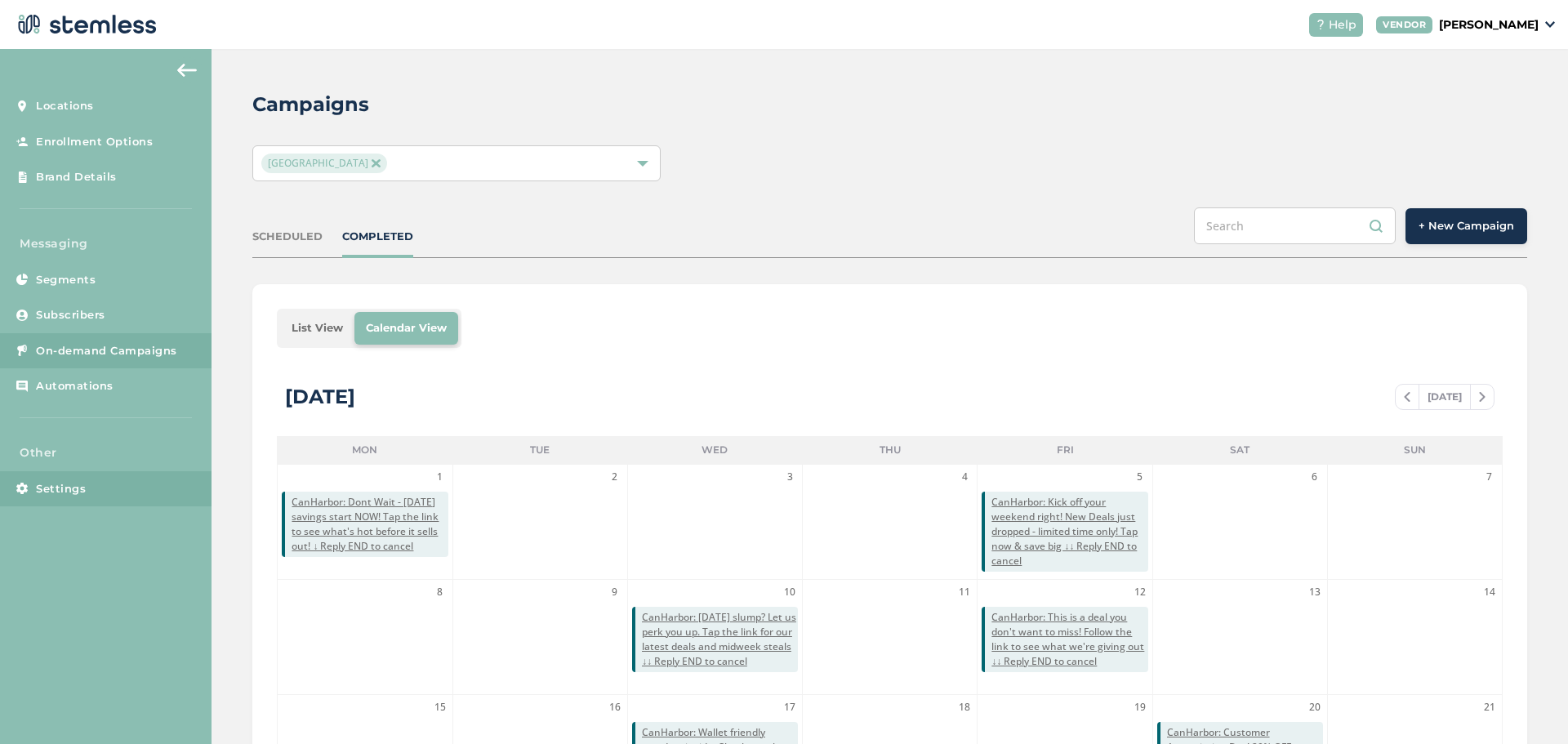
click at [65, 486] on span "Settings" at bounding box center [60, 490] width 49 height 16
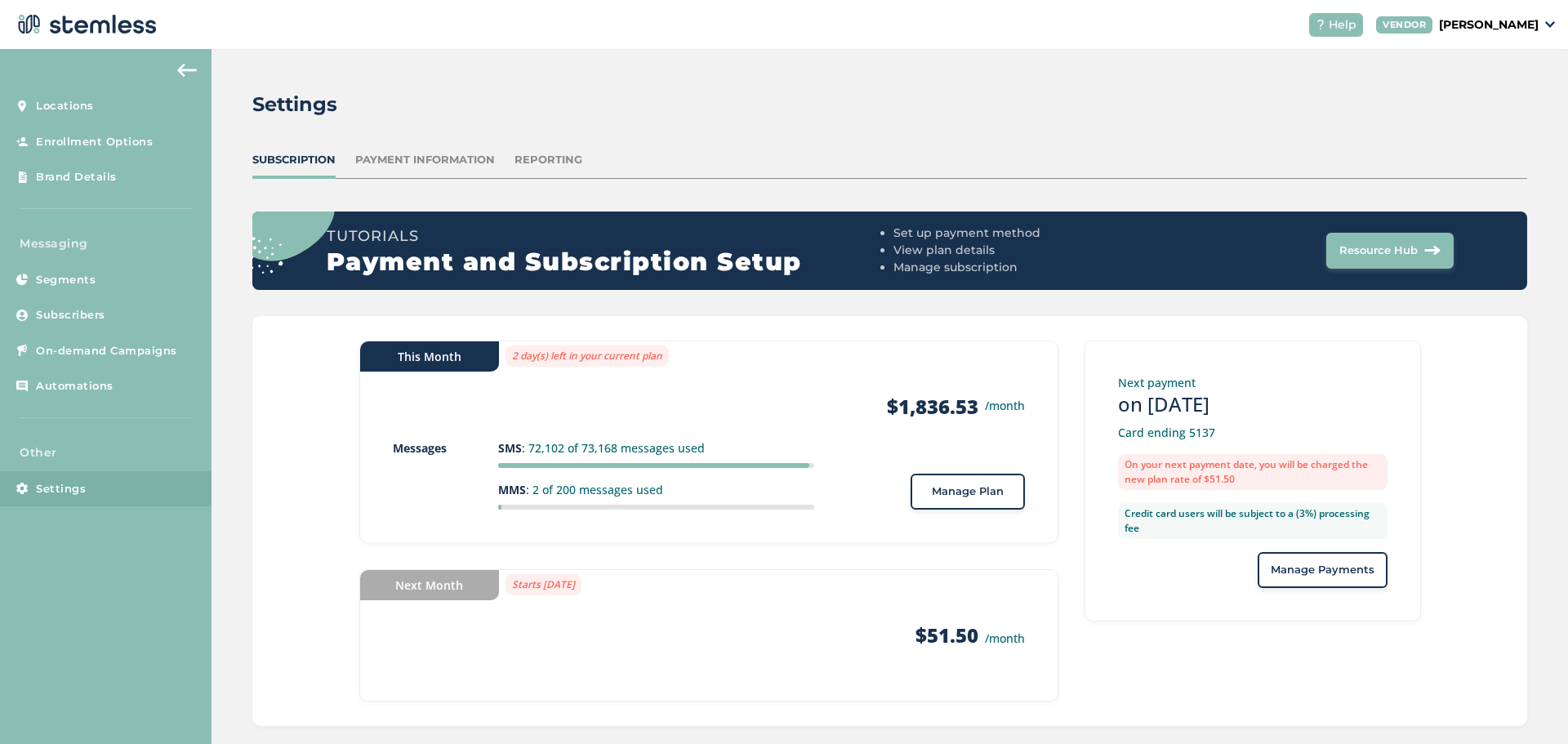
click at [952, 499] on span "Manage Plan" at bounding box center [968, 491] width 72 height 16
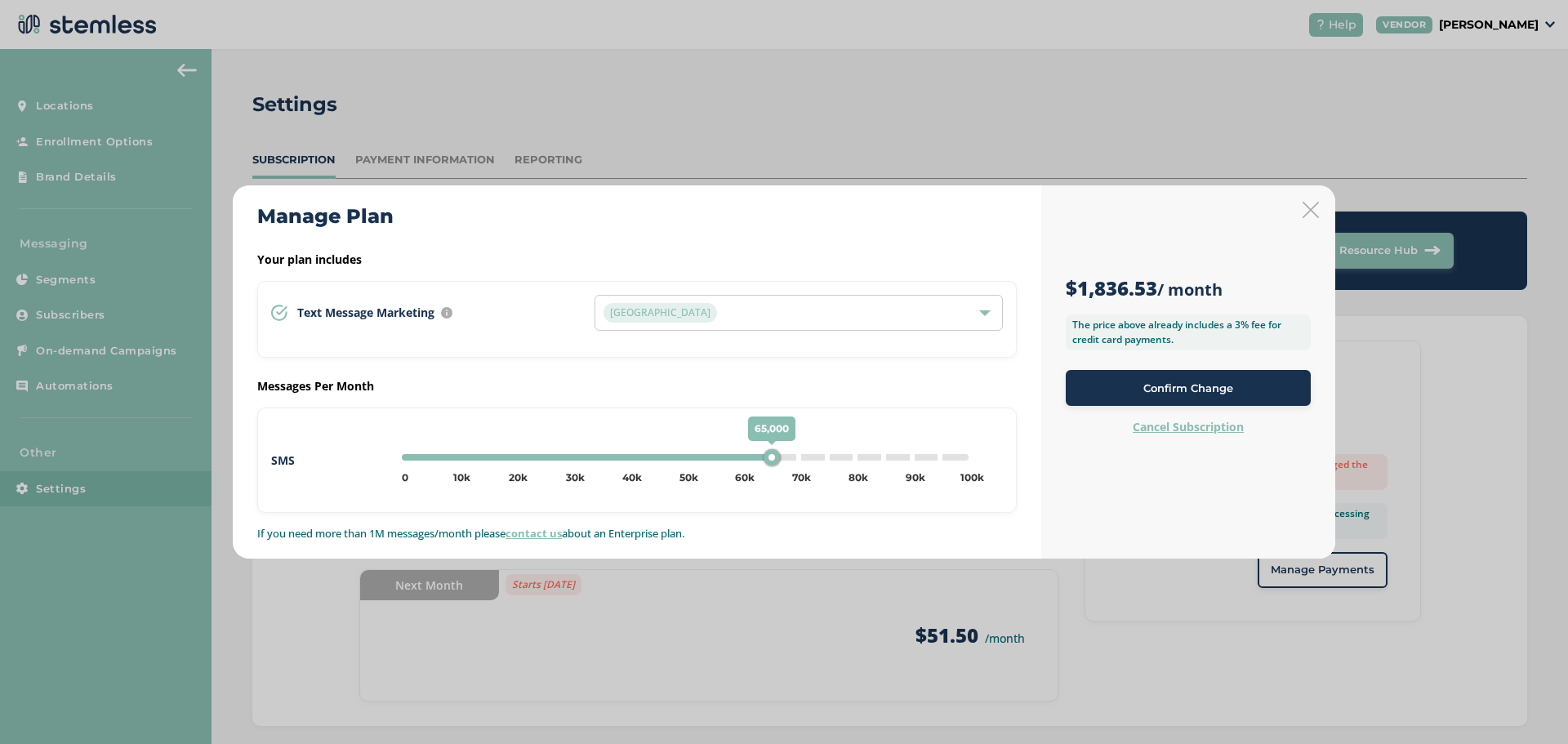
click at [1305, 210] on icon at bounding box center [1311, 210] width 16 height 16
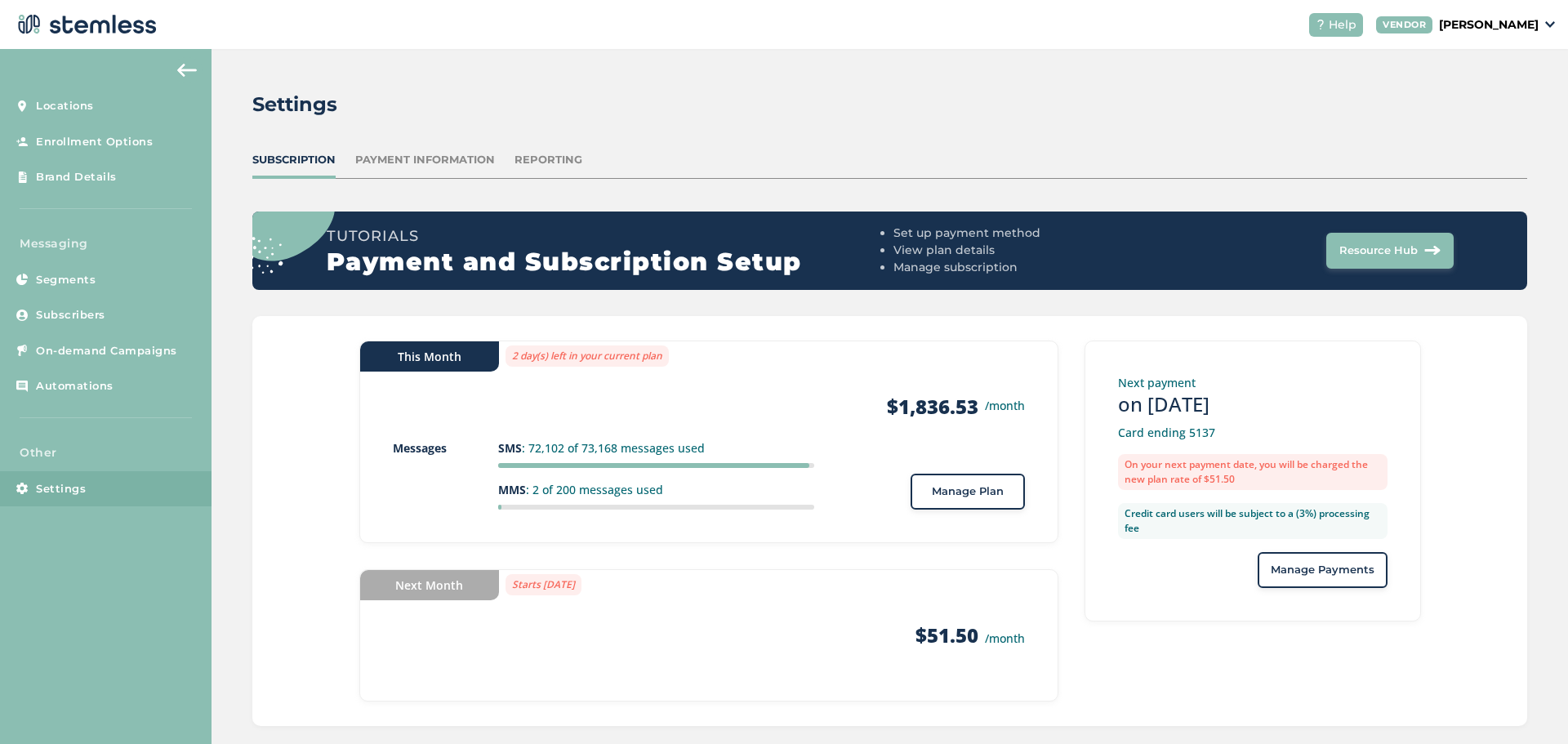
click at [933, 496] on span "Manage Plan" at bounding box center [968, 491] width 72 height 16
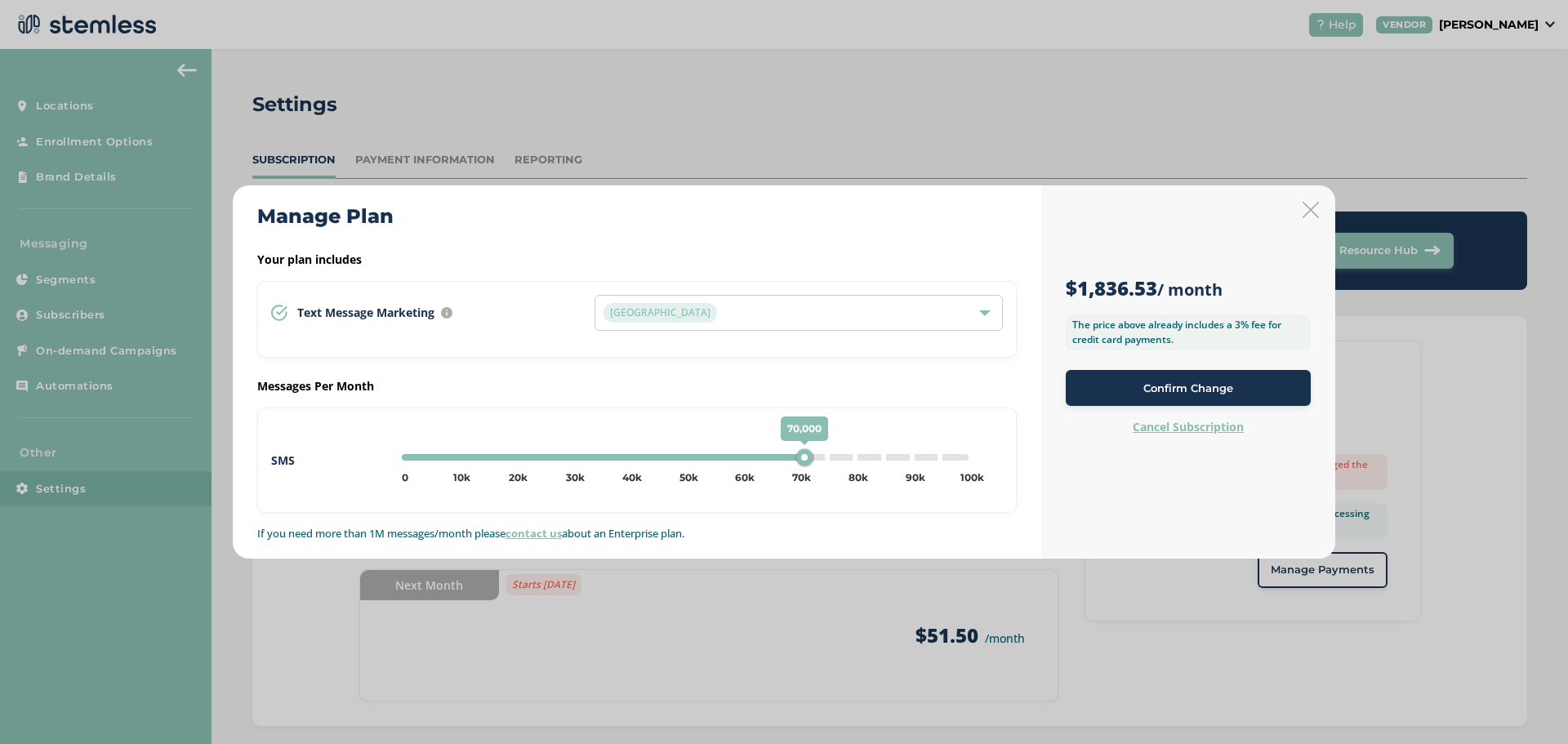
type input "75000"
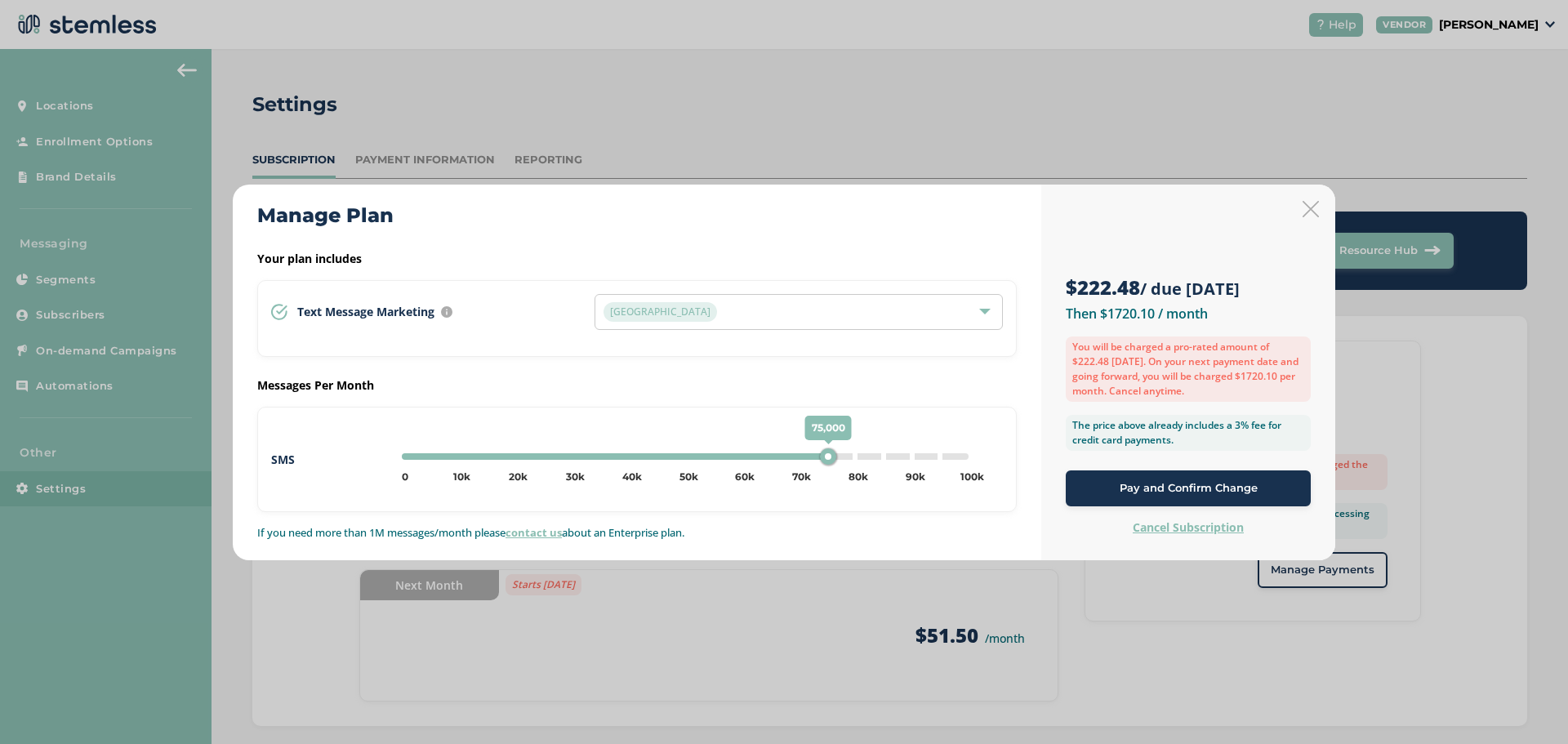
drag, startPoint x: 776, startPoint y: 461, endPoint x: 827, endPoint y: 462, distance: 51.0
click at [827, 462] on div "75,000" at bounding box center [828, 457] width 16 height 16
click at [1128, 485] on span "Pay and Confirm Change" at bounding box center [1188, 489] width 138 height 16
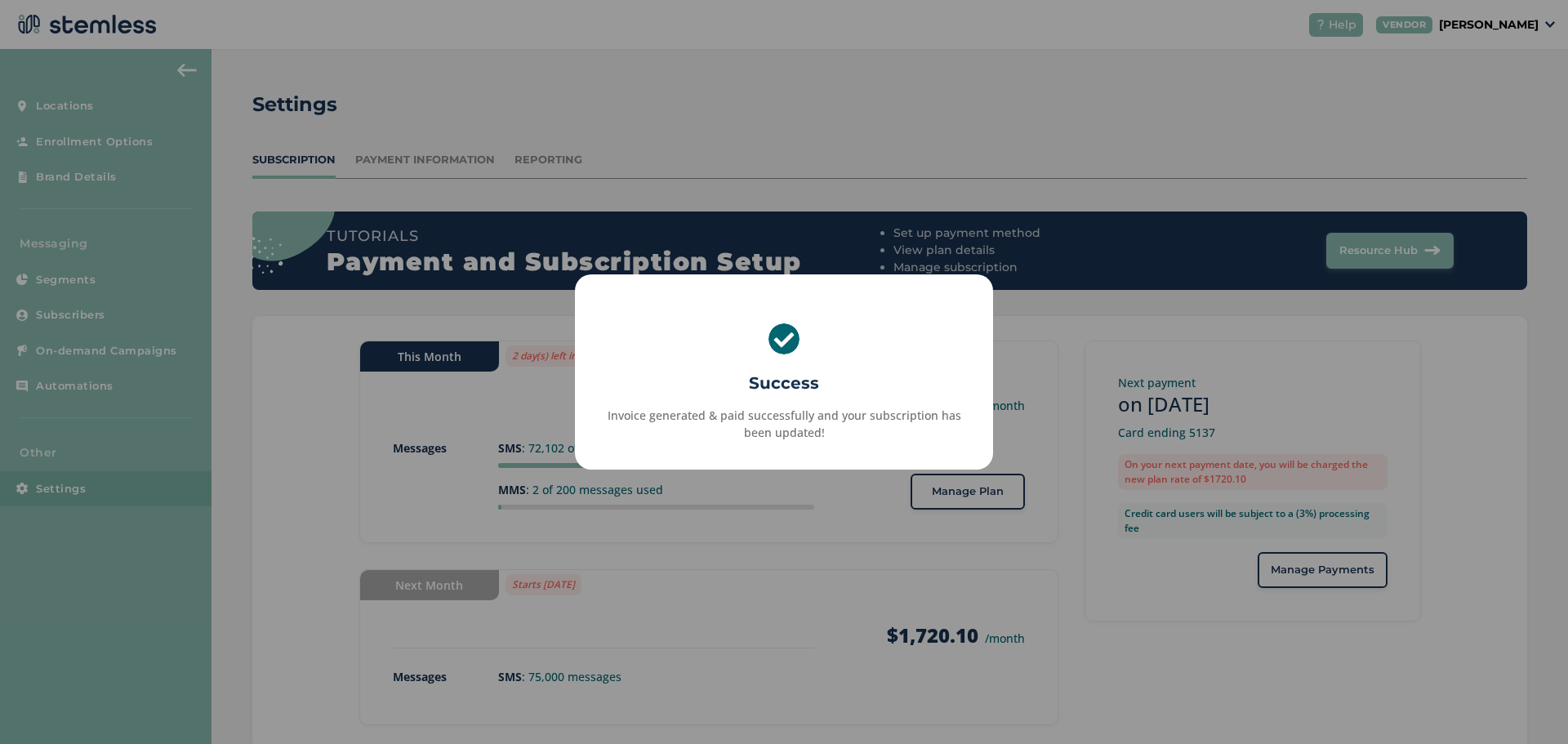
click at [993, 312] on div "× Success Invoice generated & paid successfully and your subscription has been …" at bounding box center [784, 372] width 1568 height 744
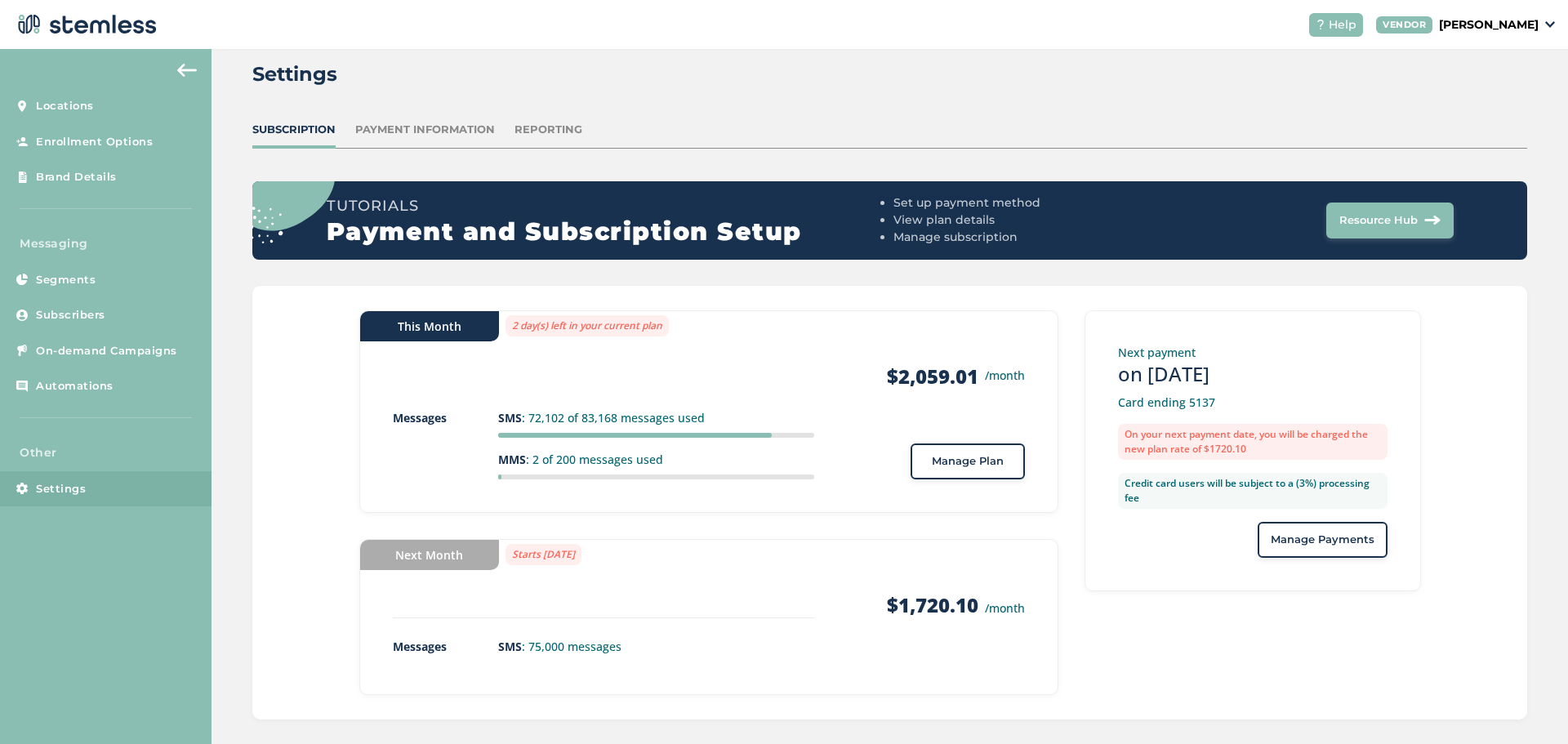
scroll to position [47, 0]
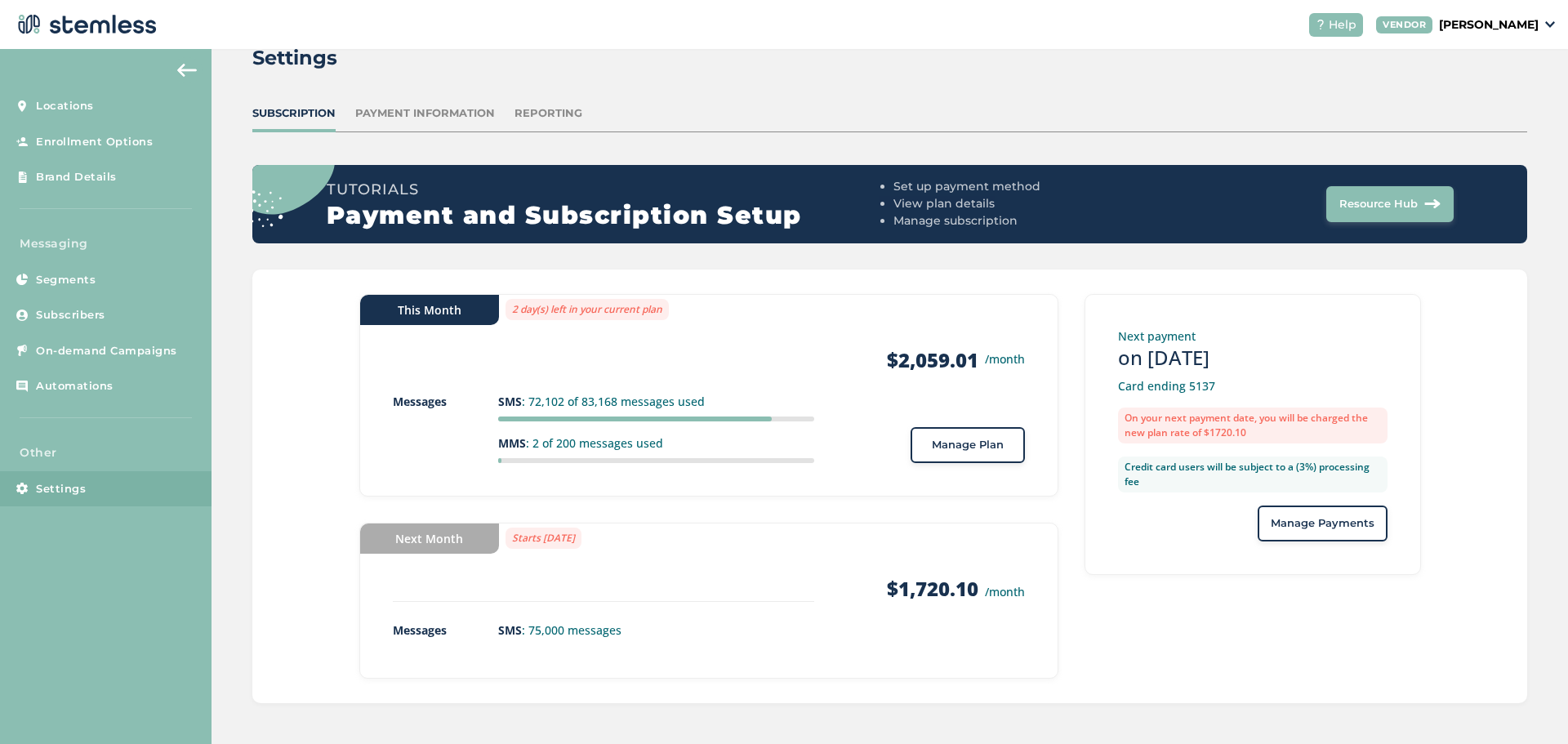
click at [992, 451] on span "Manage Plan" at bounding box center [968, 445] width 72 height 16
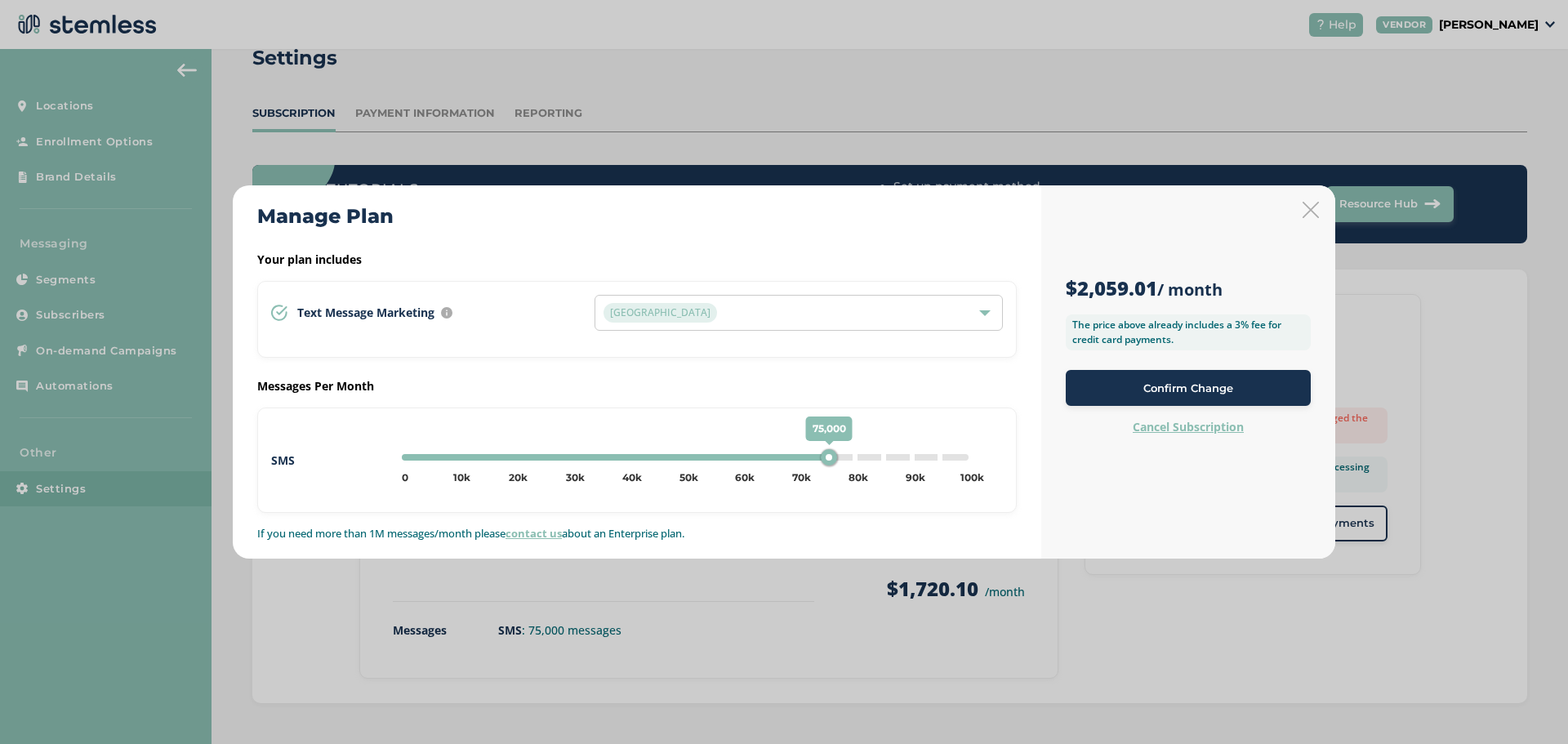
type input "0"
drag, startPoint x: 825, startPoint y: 458, endPoint x: 363, endPoint y: 466, distance: 462.1
click at [363, 466] on div "SMS 0 0 5k 10k 15k 20k 25k 30k 35k 40k 45k 50k 55k 60k 65k 70k 75k 80k 85k 90k …" at bounding box center [636, 460] width 731 height 38
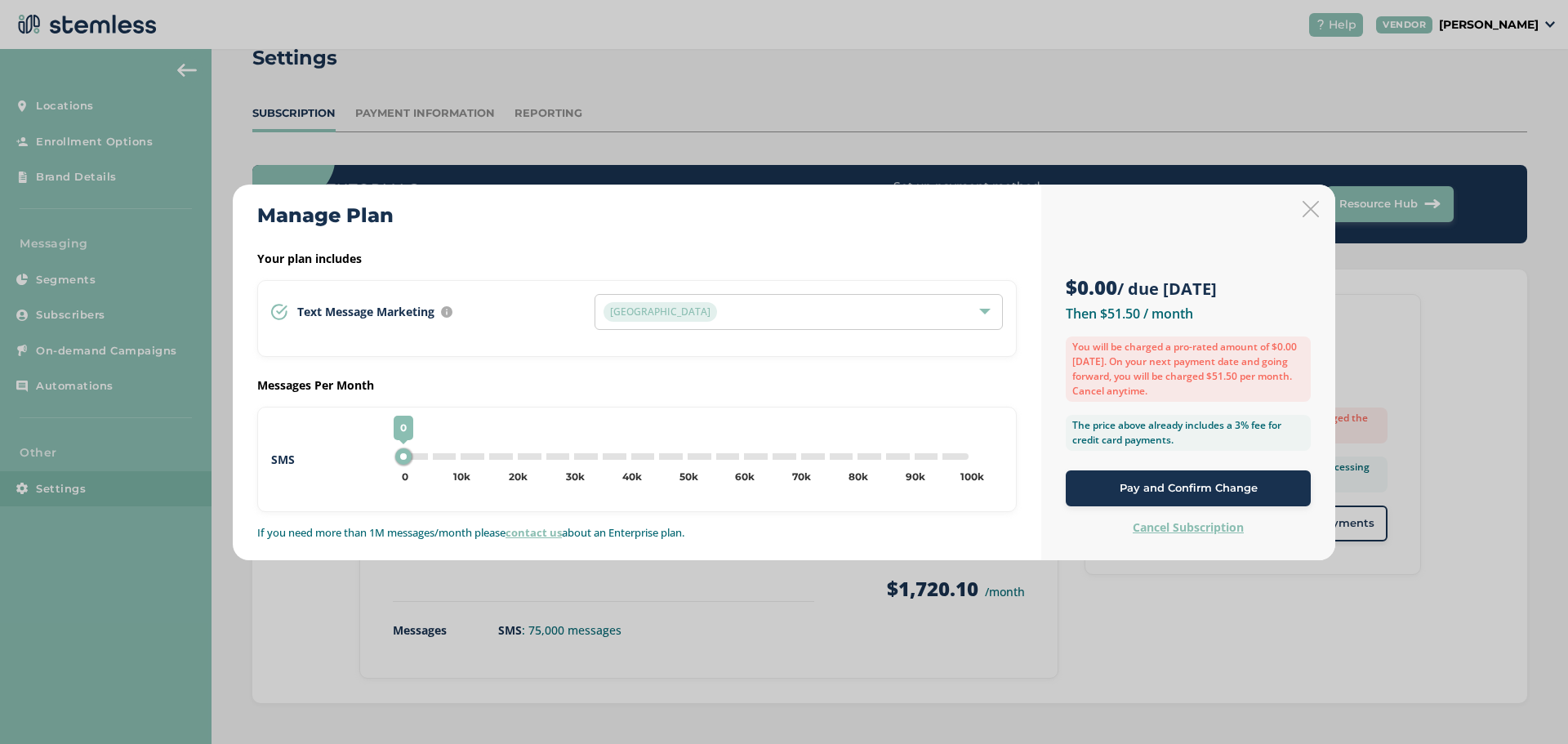
click at [1176, 489] on span "Pay and Confirm Change" at bounding box center [1188, 489] width 138 height 16
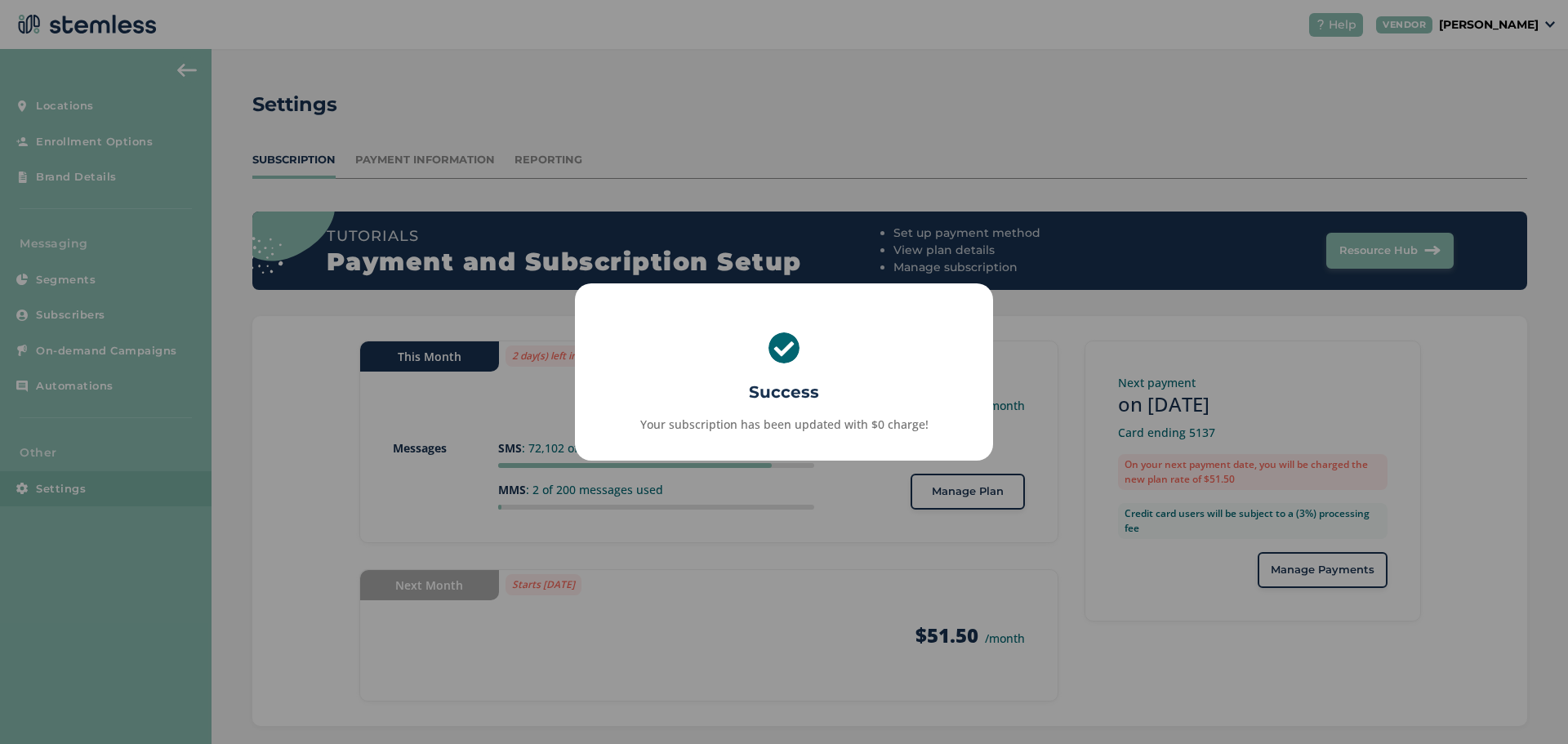
click at [818, 517] on div "× Success Your subscription has been updated with $0 charge! OK No Cancel" at bounding box center [784, 372] width 1568 height 744
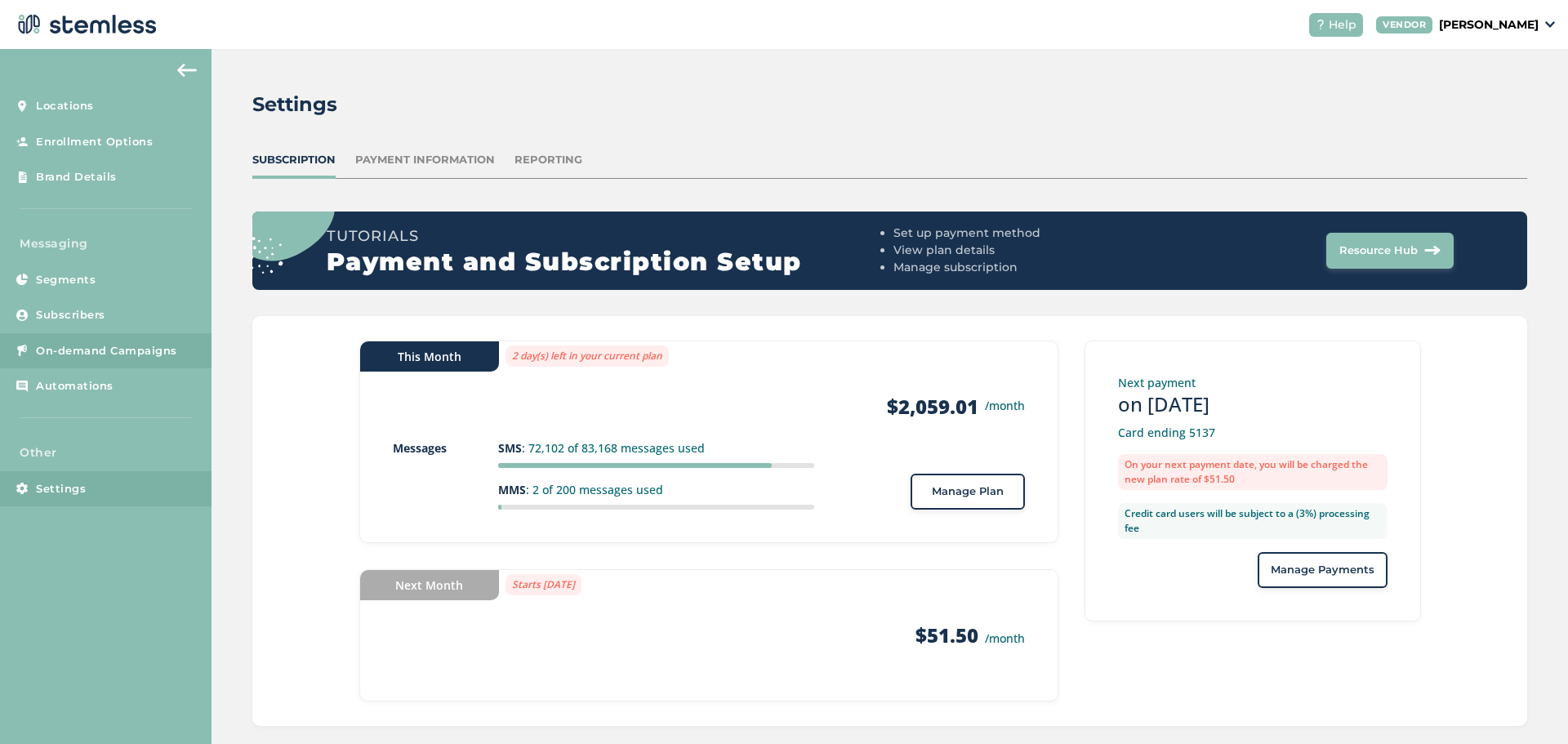
click at [56, 360] on link "On-demand Campaigns" at bounding box center [105, 350] width 211 height 36
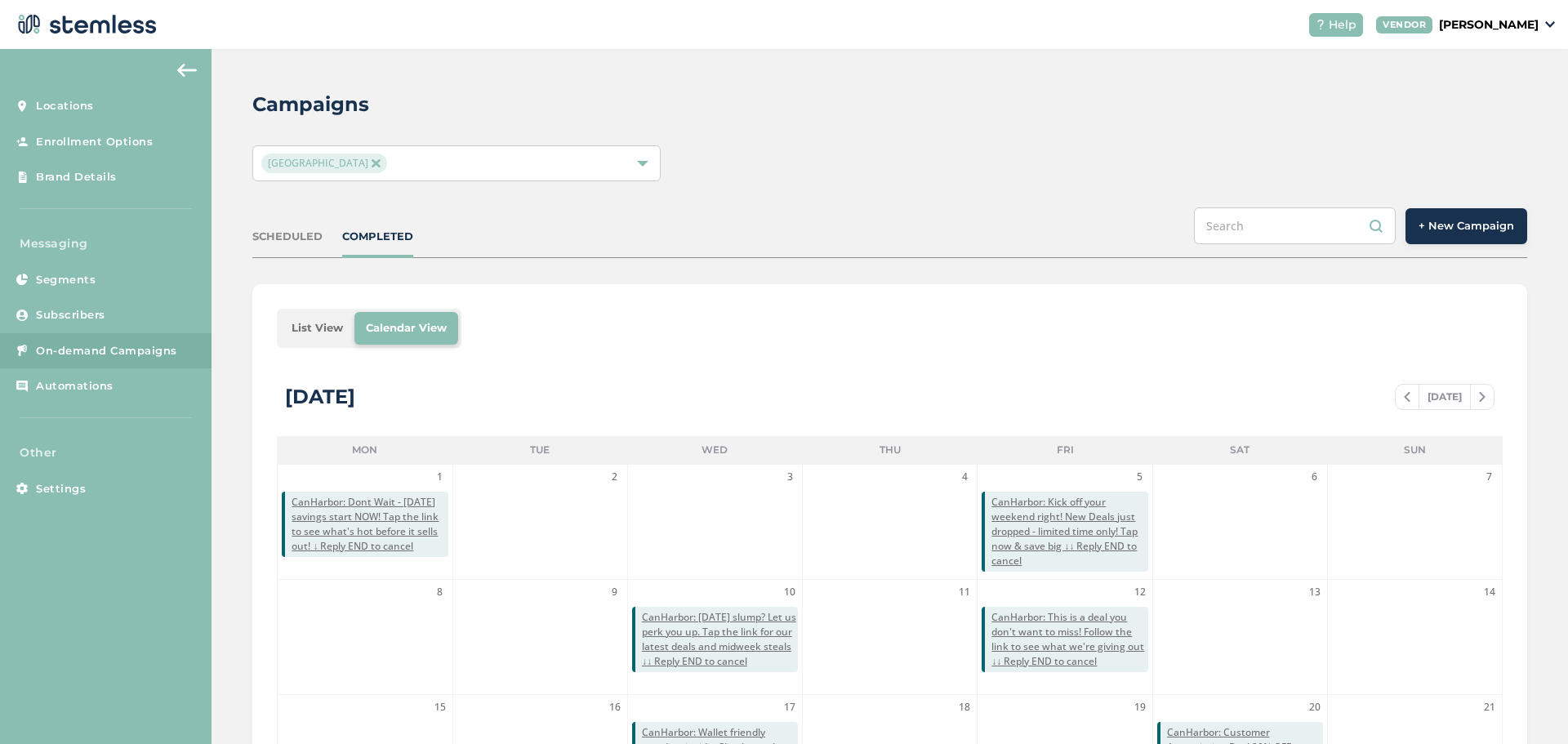
click at [1452, 223] on span "+ New Campaign" at bounding box center [1466, 226] width 95 height 16
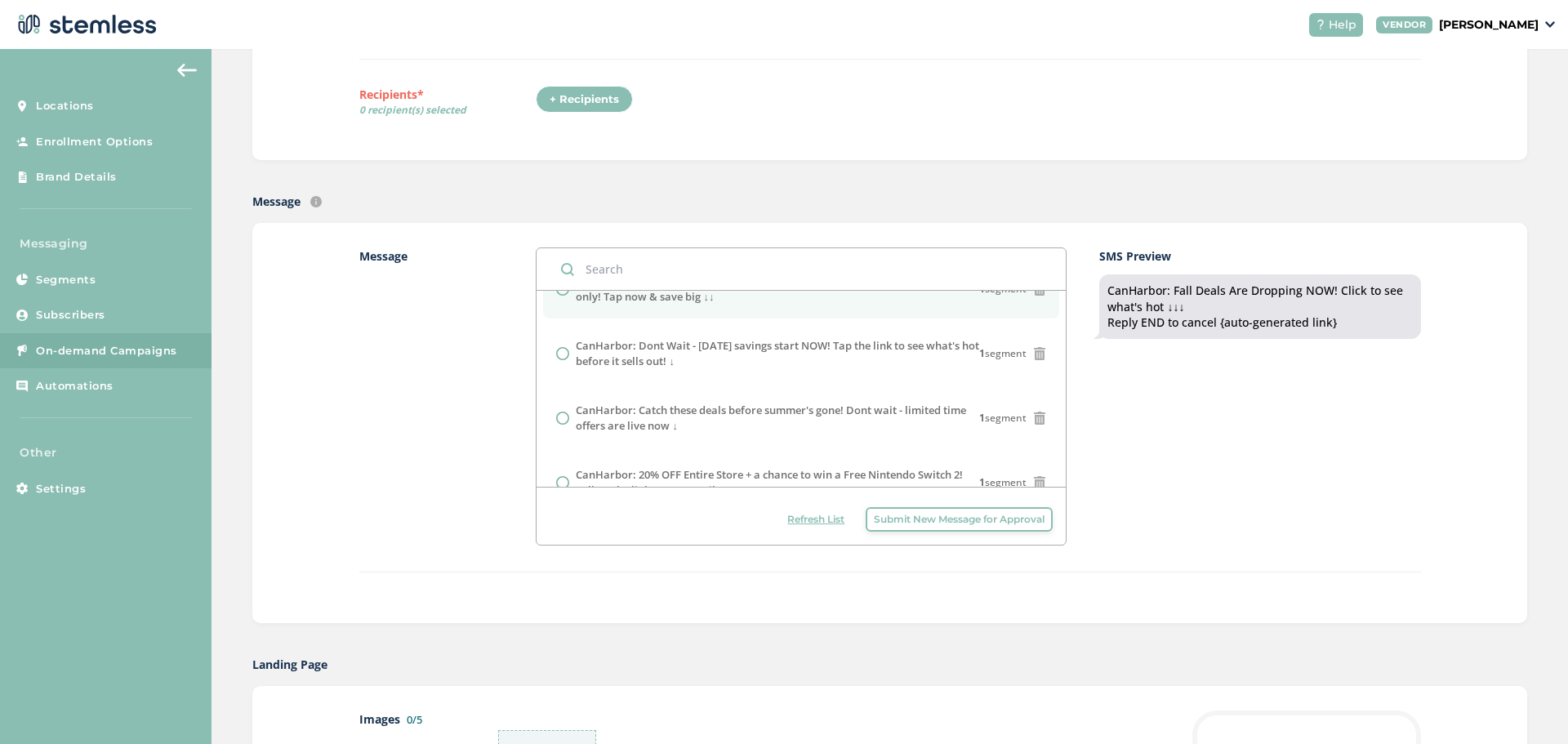
scroll to position [327, 0]
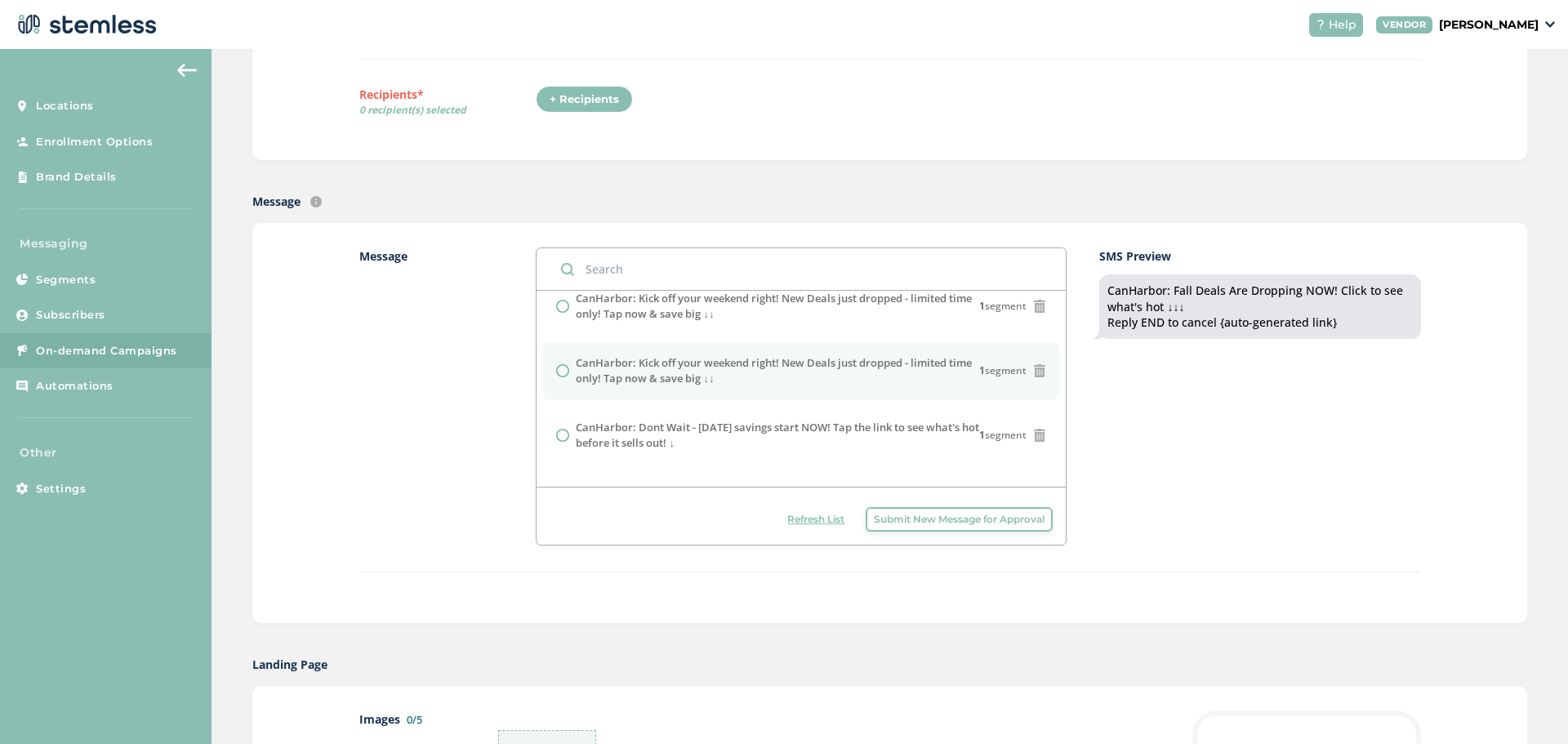
click at [558, 372] on input "radio" at bounding box center [563, 371] width 13 height 13
radio input "true"
click at [892, 524] on span "Submit New Message for Approval" at bounding box center [959, 519] width 170 height 15
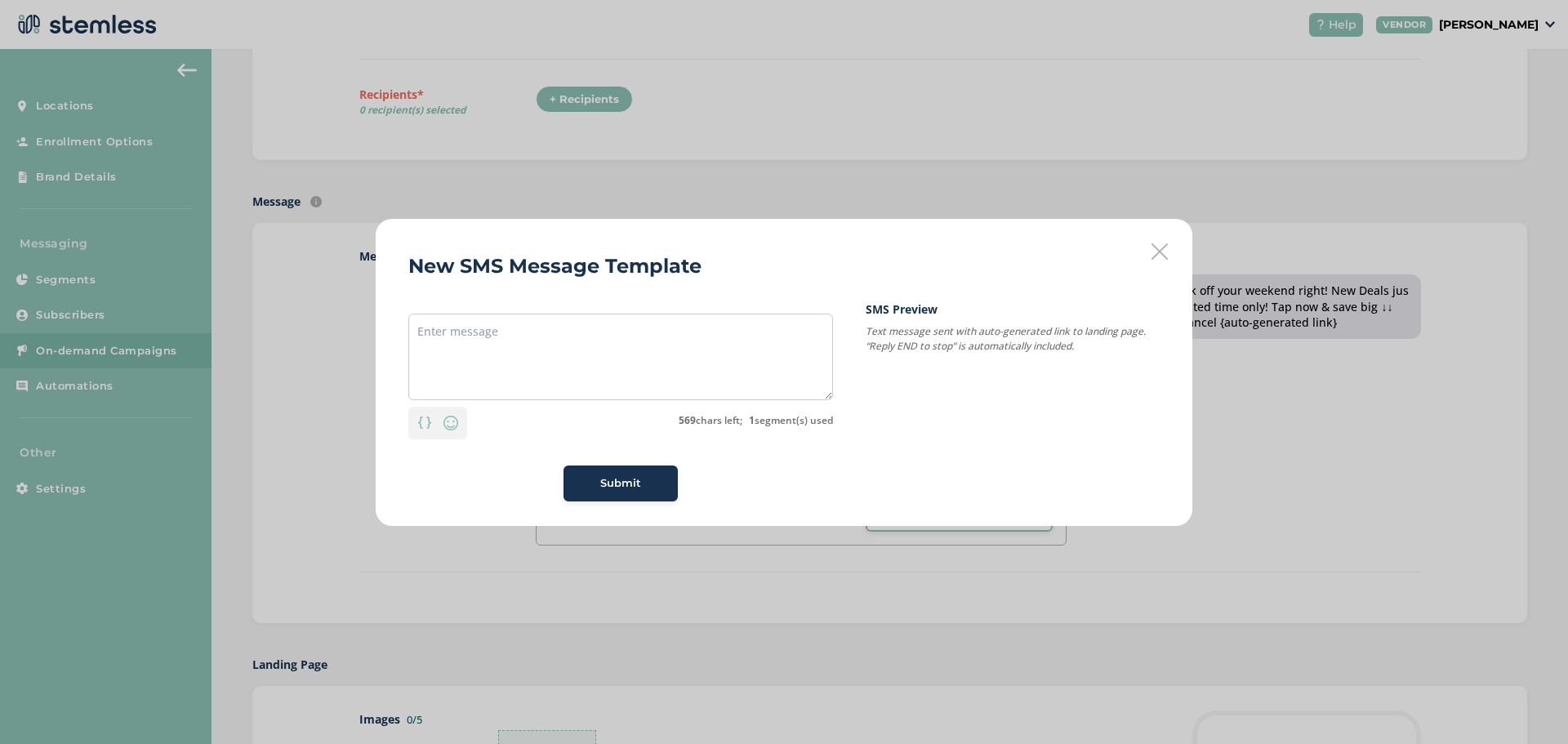
click at [1141, 262] on div "New SMS Message Template Personalization Emoji 569 chars left; 1 segment(s) use…" at bounding box center [784, 372] width 816 height 307
click at [1148, 257] on div "New SMS Message Template Personalization Emoji 569 chars left; 1 segment(s) use…" at bounding box center [784, 372] width 816 height 307
click at [1162, 253] on icon at bounding box center [1160, 252] width 16 height 16
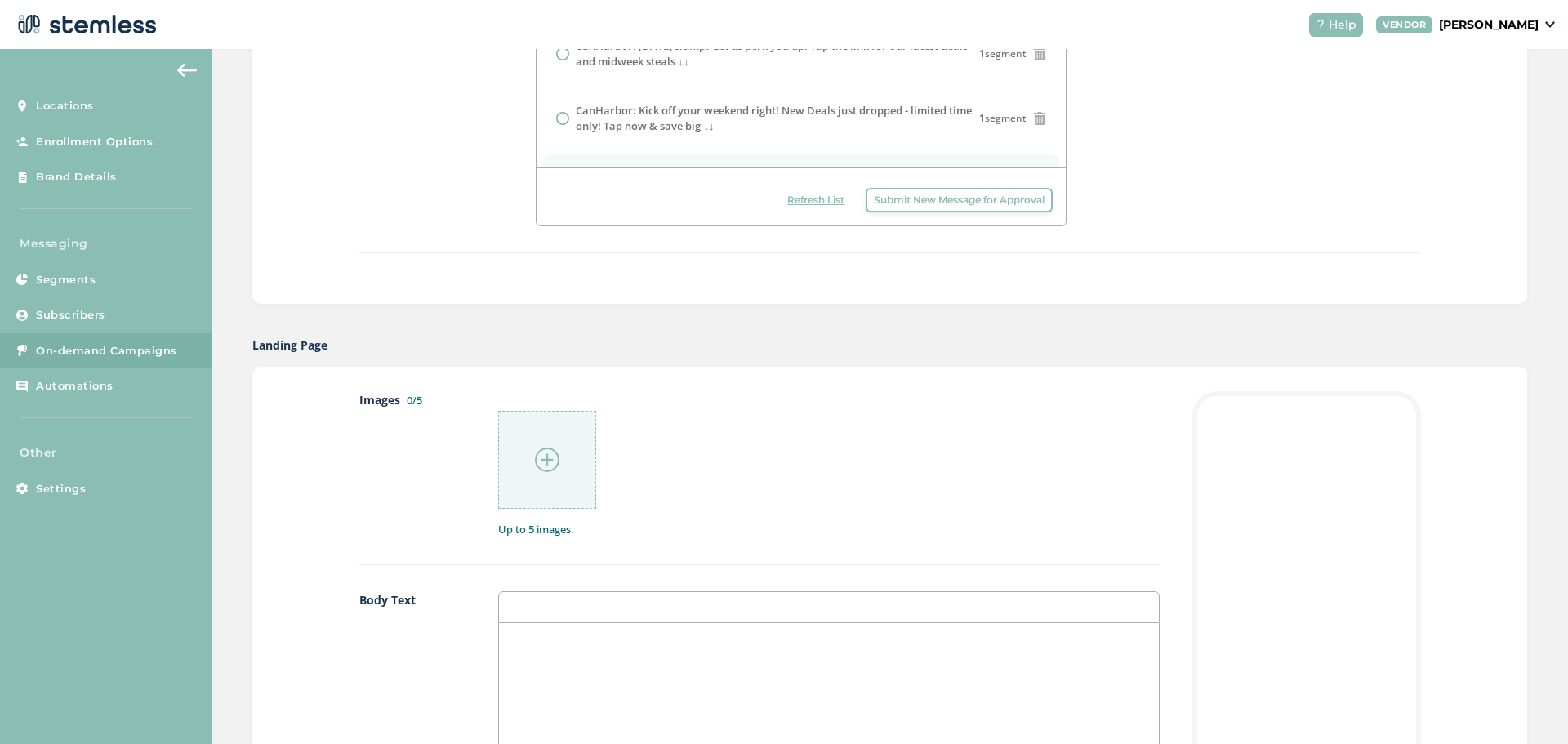
scroll to position [572, 0]
